Goal: Find specific page/section: Find specific page/section

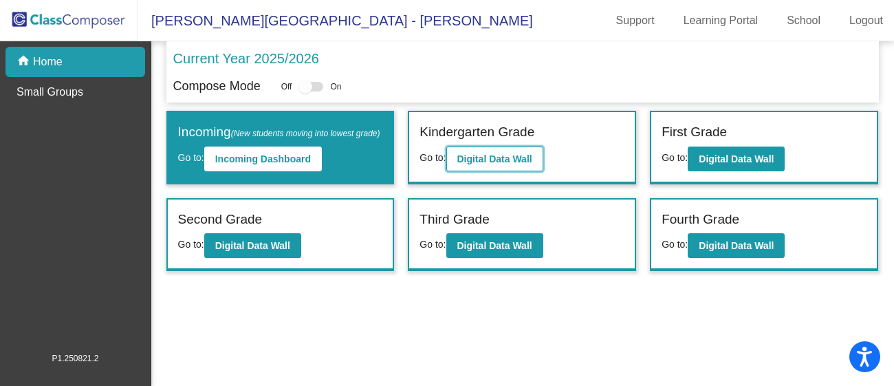
click at [524, 162] on b "Digital Data Wall" at bounding box center [495, 158] width 75 height 11
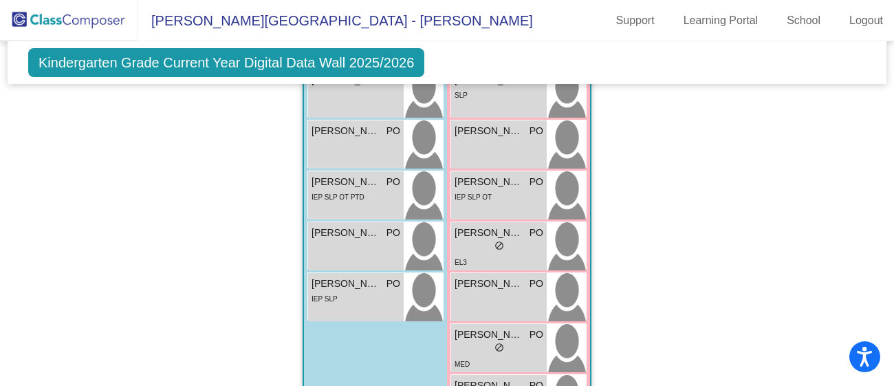
scroll to position [1762, 0]
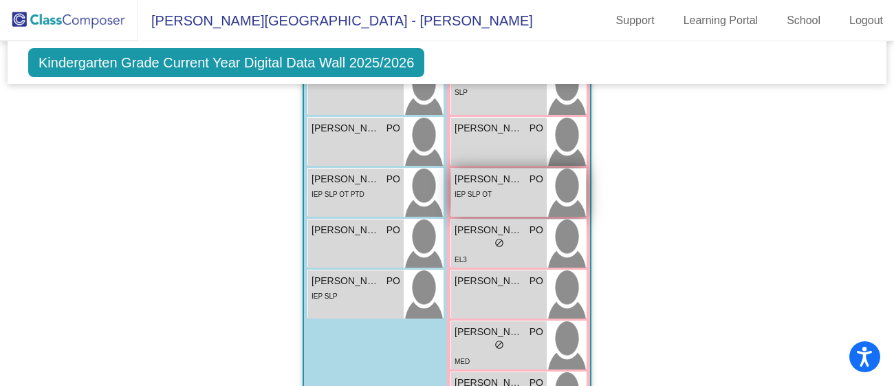
click at [504, 177] on span "[PERSON_NAME]" at bounding box center [489, 179] width 69 height 14
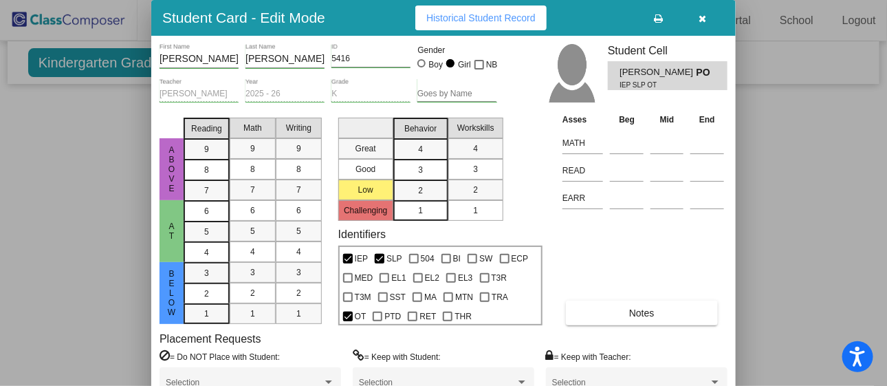
click at [763, 231] on div at bounding box center [443, 193] width 887 height 386
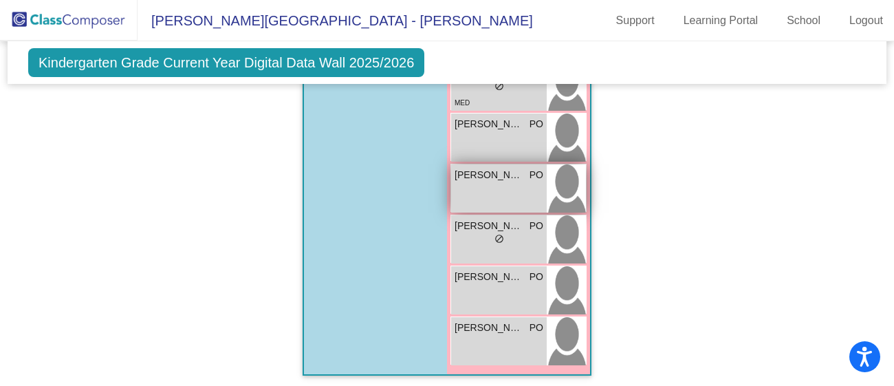
scroll to position [2028, 0]
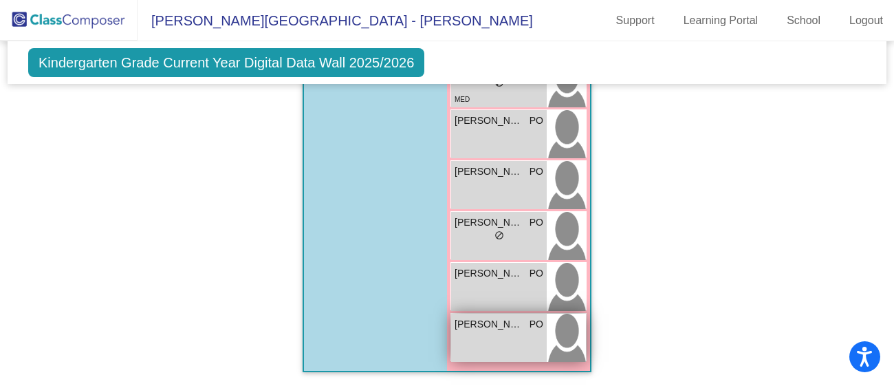
click at [482, 323] on span "[PERSON_NAME]" at bounding box center [489, 324] width 69 height 14
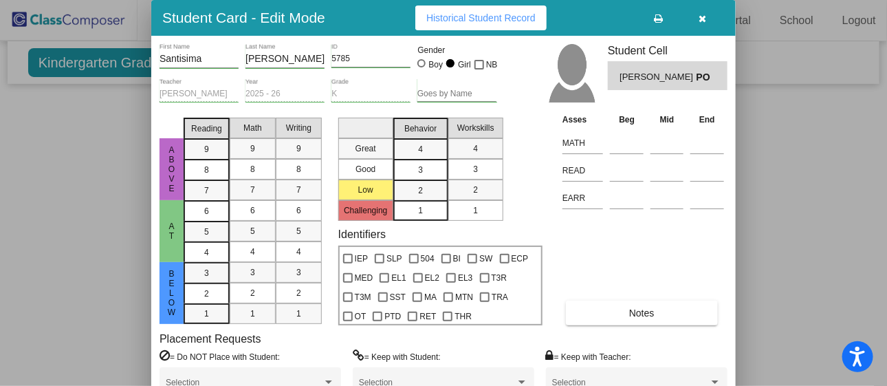
click at [821, 254] on div at bounding box center [443, 193] width 887 height 386
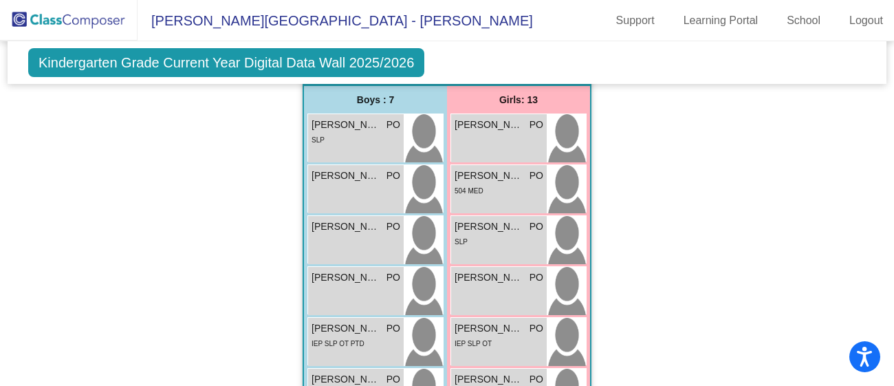
scroll to position [1611, 0]
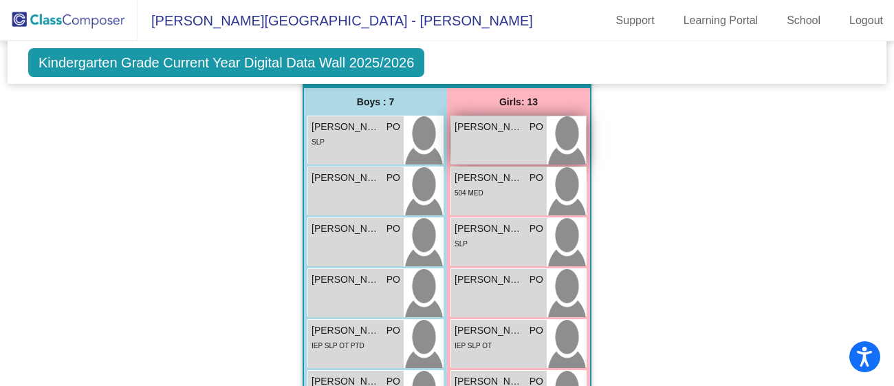
click at [481, 136] on div "[PERSON_NAME] PO lock do_not_disturb_alt" at bounding box center [499, 140] width 96 height 48
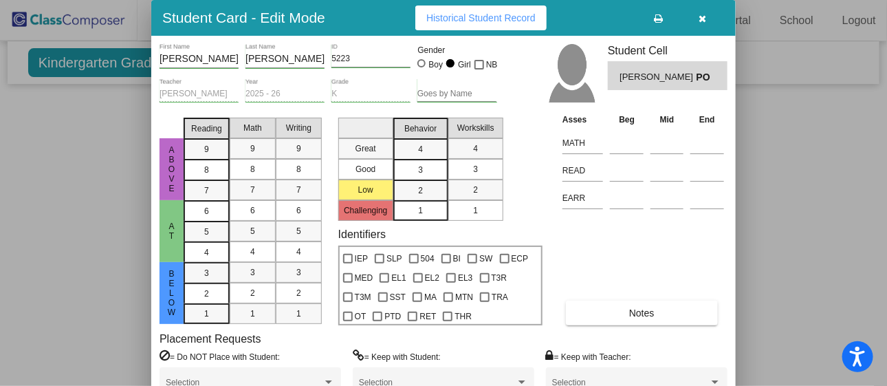
click at [825, 157] on div at bounding box center [443, 193] width 887 height 386
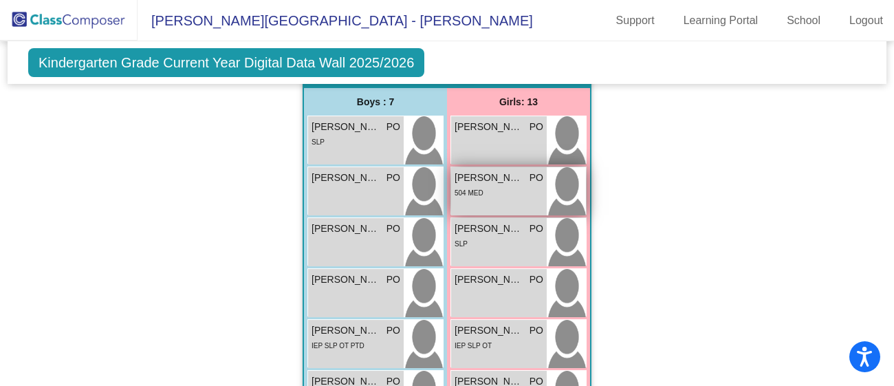
click at [522, 193] on div "504 MED" at bounding box center [499, 192] width 89 height 14
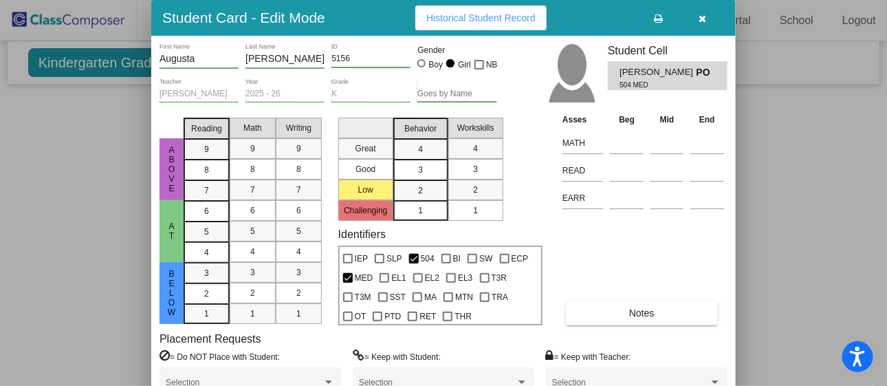
click at [759, 266] on div at bounding box center [443, 193] width 887 height 386
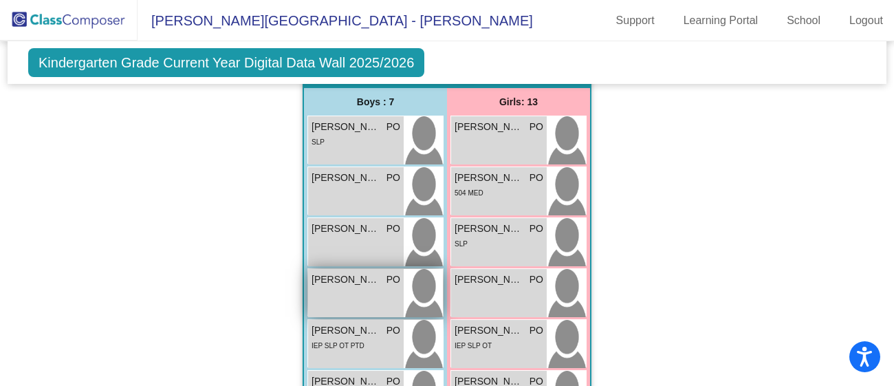
click at [324, 286] on div "[PERSON_NAME] PO lock do_not_disturb_alt" at bounding box center [356, 293] width 96 height 48
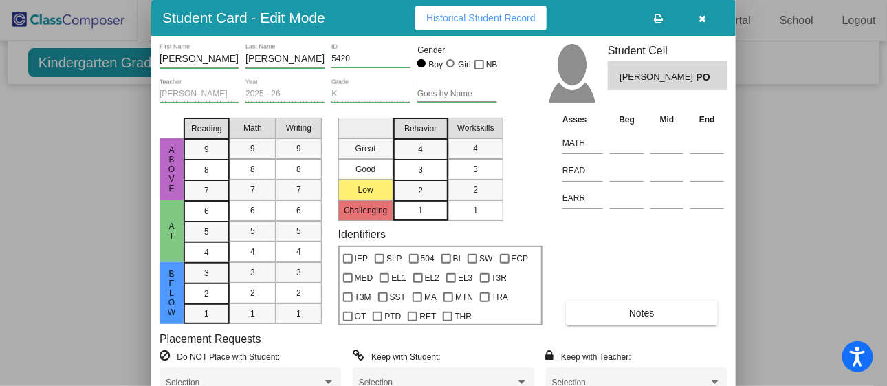
click at [783, 179] on div at bounding box center [443, 193] width 887 height 386
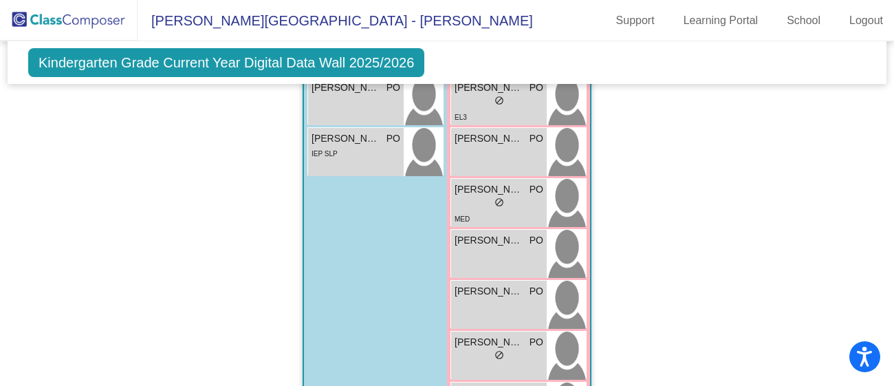
scroll to position [1905, 0]
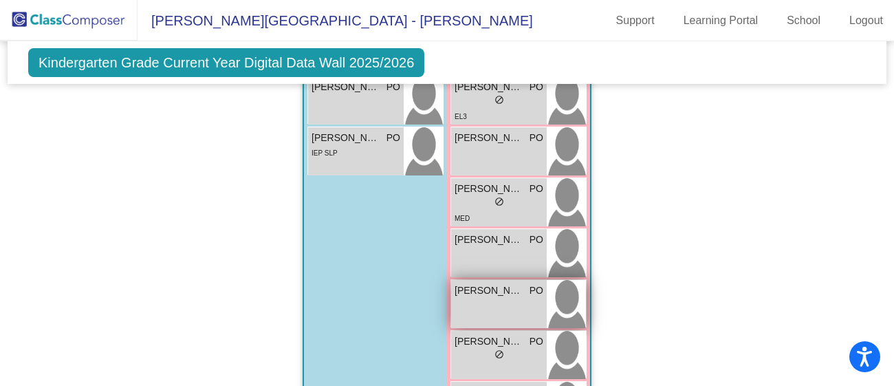
click at [496, 302] on div "[PERSON_NAME] PO lock do_not_disturb_alt" at bounding box center [499, 304] width 96 height 48
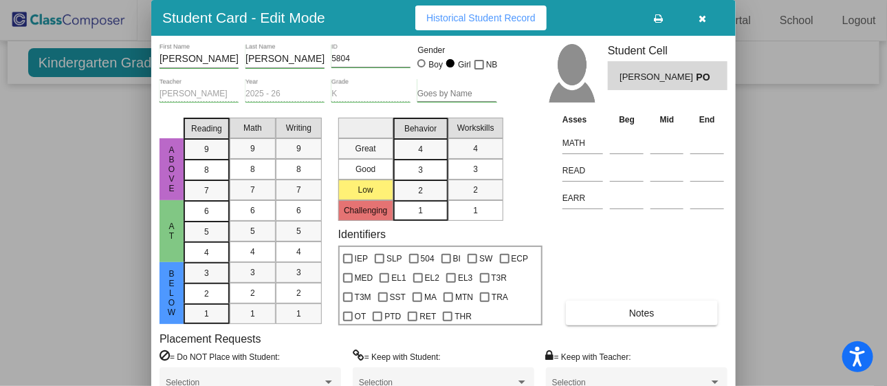
click at [50, 281] on div at bounding box center [443, 193] width 887 height 386
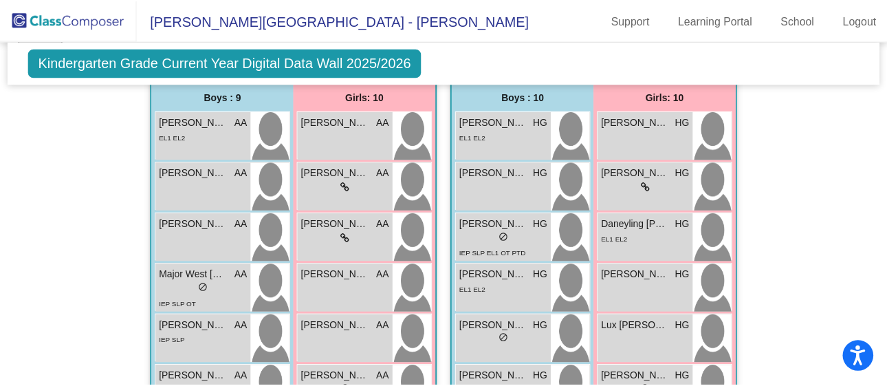
scroll to position [377, 0]
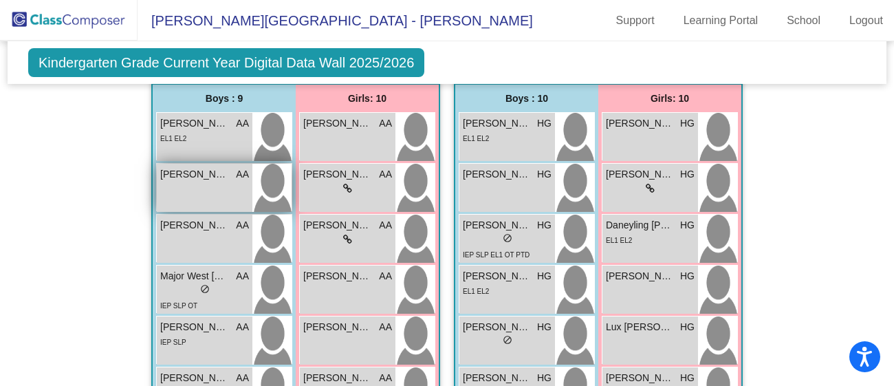
click at [184, 197] on div "[PERSON_NAME] AA lock do_not_disturb_alt" at bounding box center [205, 188] width 96 height 48
